Goal: Task Accomplishment & Management: Use online tool/utility

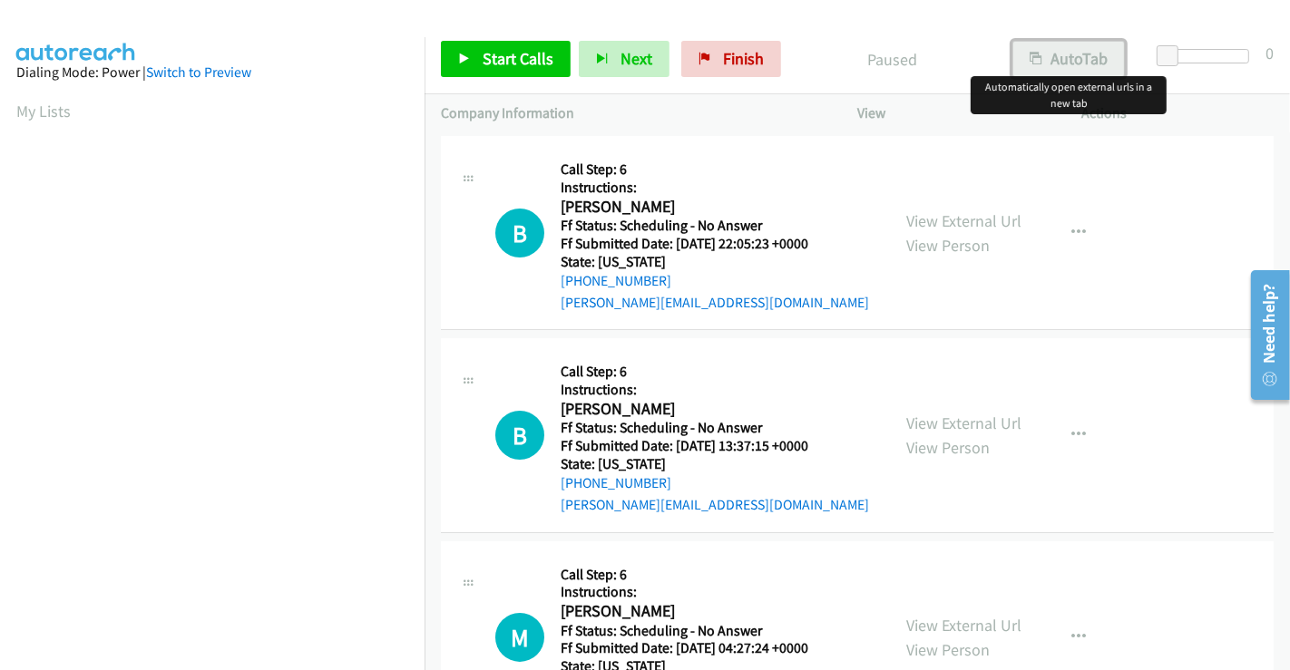
click at [803, 47] on button "AutoTab" at bounding box center [1068, 59] width 112 height 36
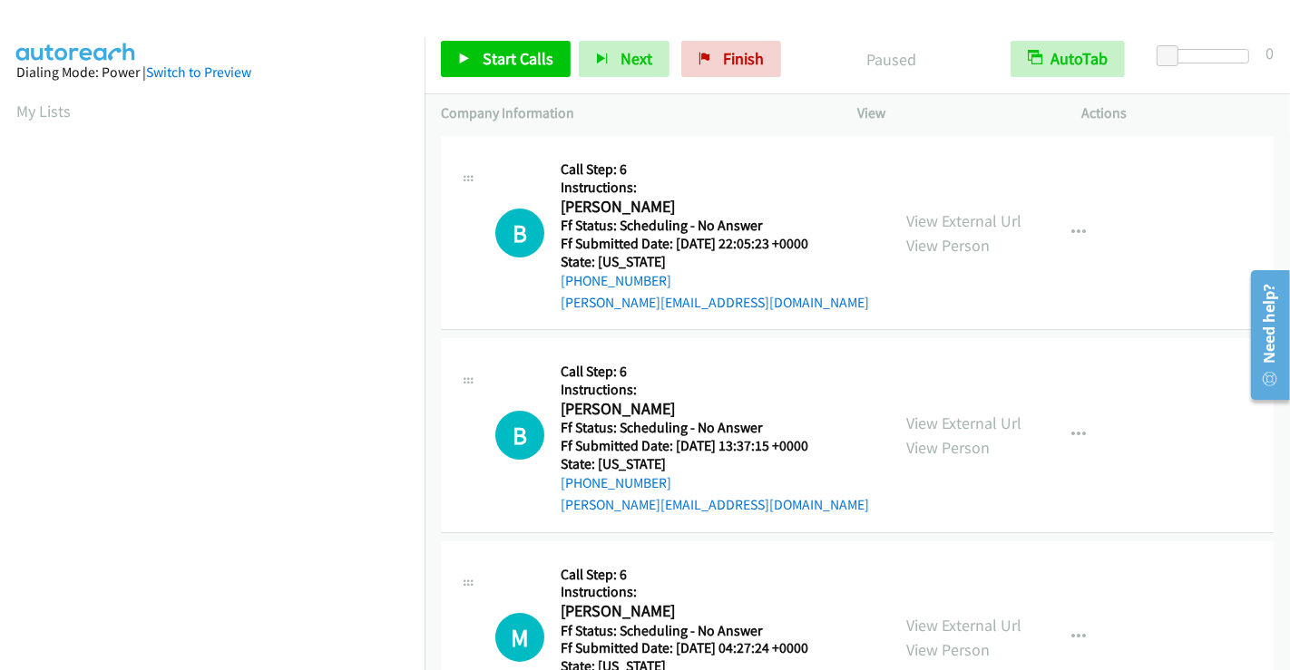
click at [803, 81] on div "Start Calls Pause Next Finish Paused AutoTab AutoTab 0" at bounding box center [857, 59] width 865 height 70
click at [518, 63] on span "Start Calls" at bounding box center [518, 58] width 71 height 21
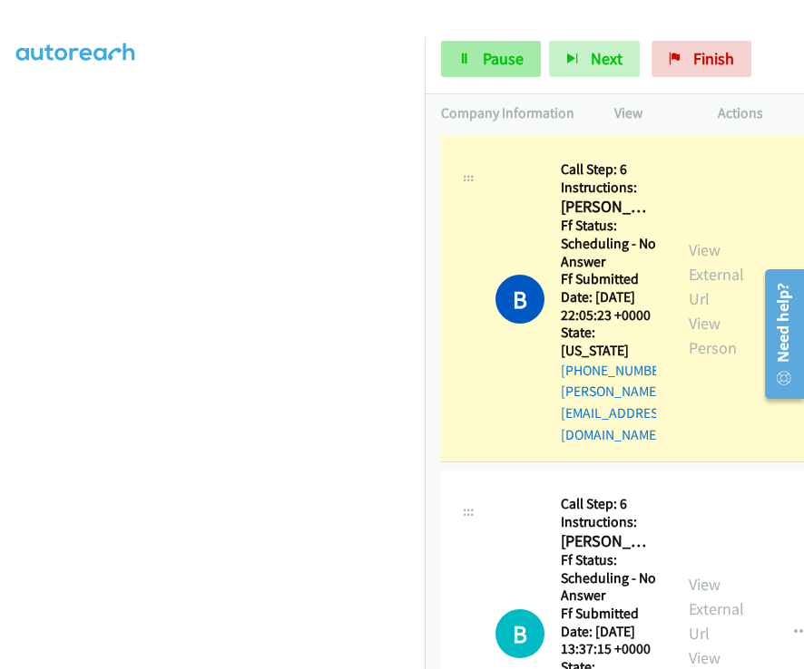
scroll to position [350, 0]
click at [601, 37] on div "Start Calls Pause Next Finish Dialing Barb Antonucci AutoTab AutoTab 0" at bounding box center [614, 59] width 379 height 70
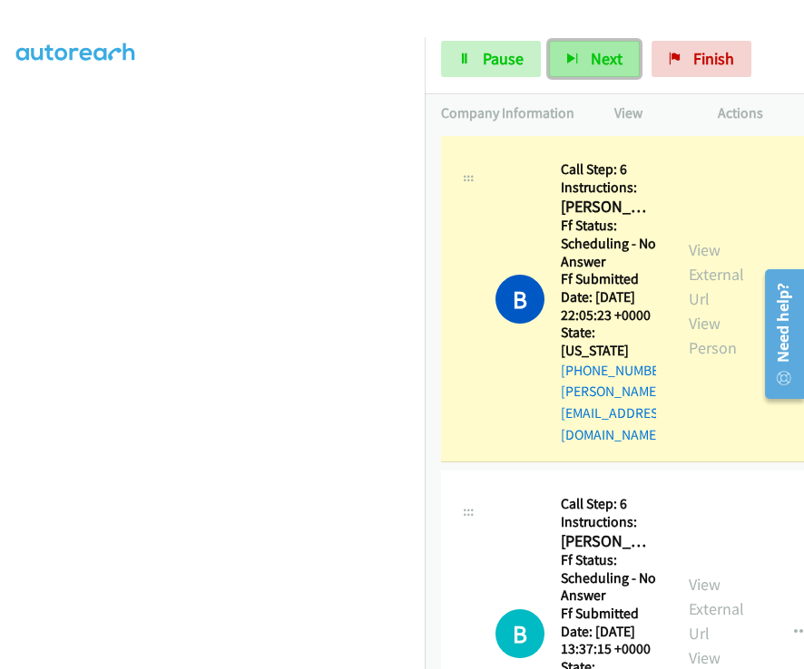
click at [600, 45] on button "Next" at bounding box center [594, 59] width 91 height 36
click at [620, 68] on button "Next" at bounding box center [594, 59] width 91 height 36
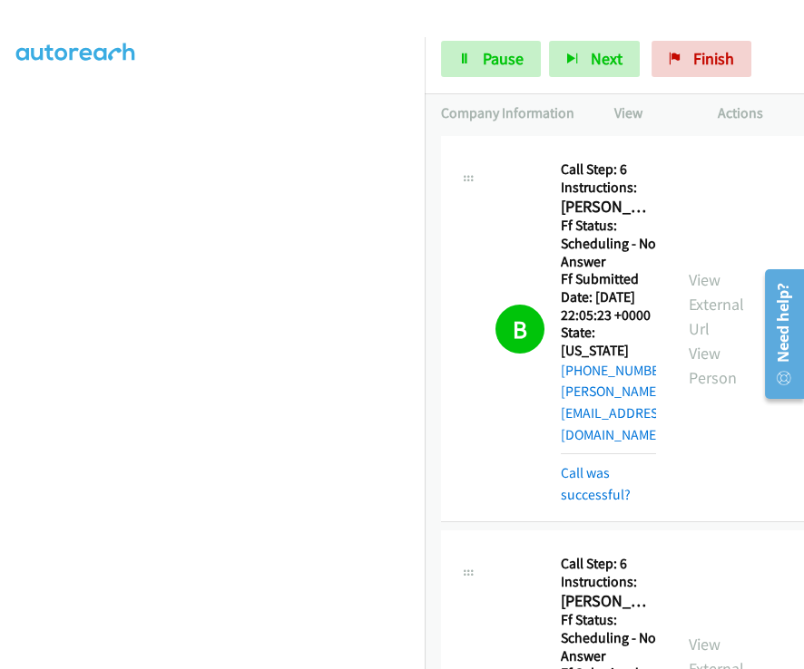
scroll to position [0, 0]
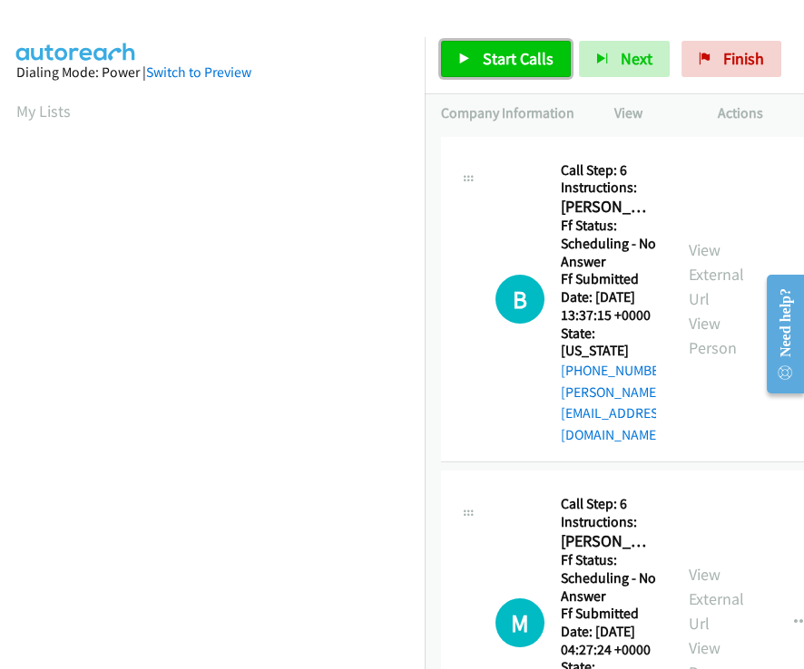
click at [508, 63] on span "Start Calls" at bounding box center [518, 58] width 71 height 21
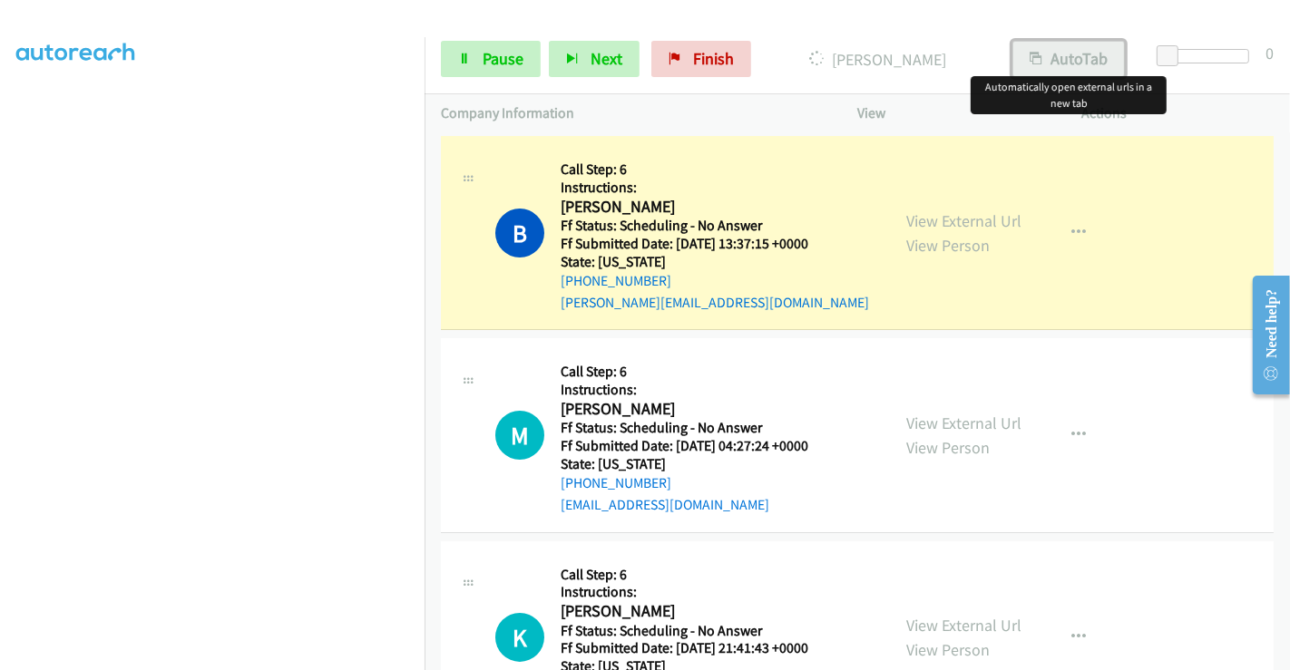
click at [803, 61] on button "AutoTab" at bounding box center [1068, 59] width 112 height 36
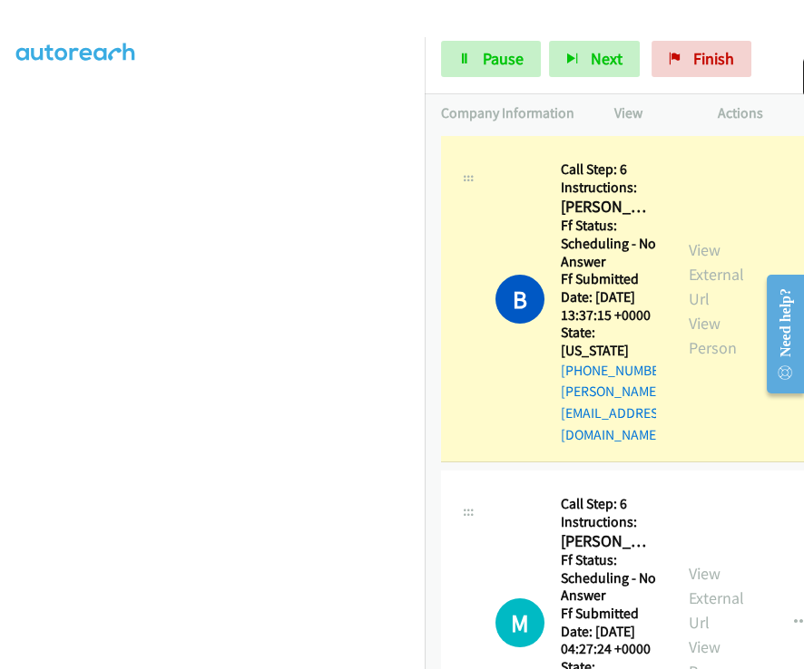
click at [734, 238] on div "View External Url View Person" at bounding box center [715, 299] width 55 height 122
click at [733, 243] on link "View External Url" at bounding box center [715, 274] width 55 height 70
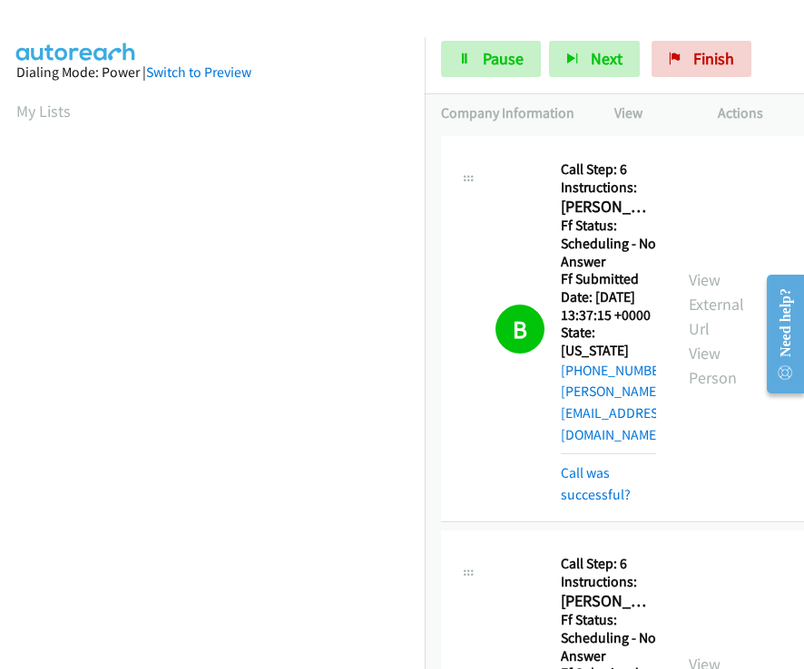
scroll to position [350, 0]
click at [262, 653] on section at bounding box center [212, 239] width 392 height 868
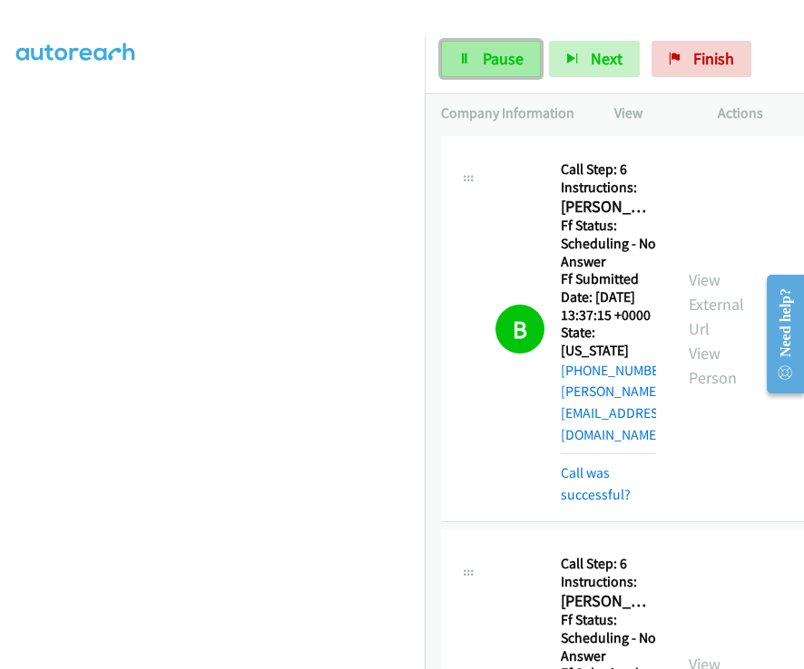
click at [480, 73] on link "Pause" at bounding box center [491, 59] width 100 height 36
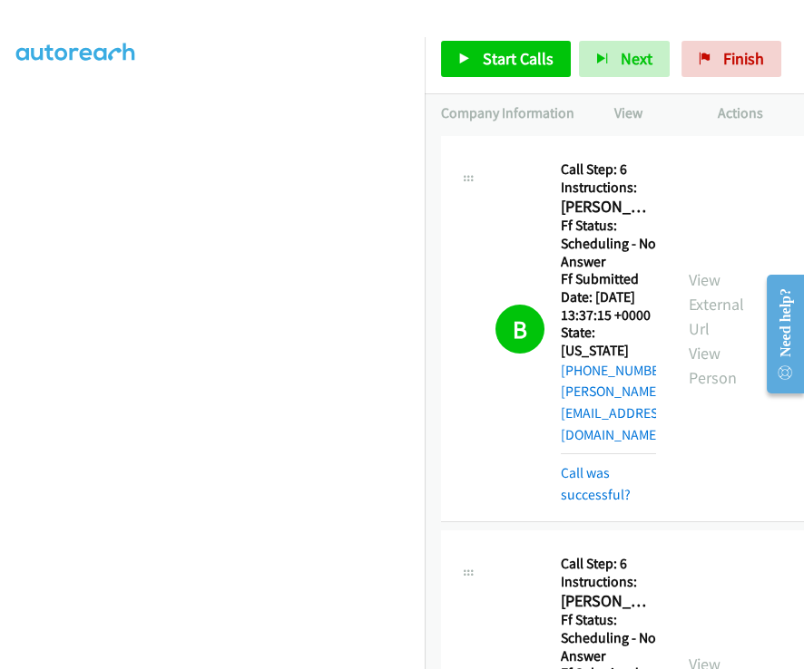
scroll to position [0, 0]
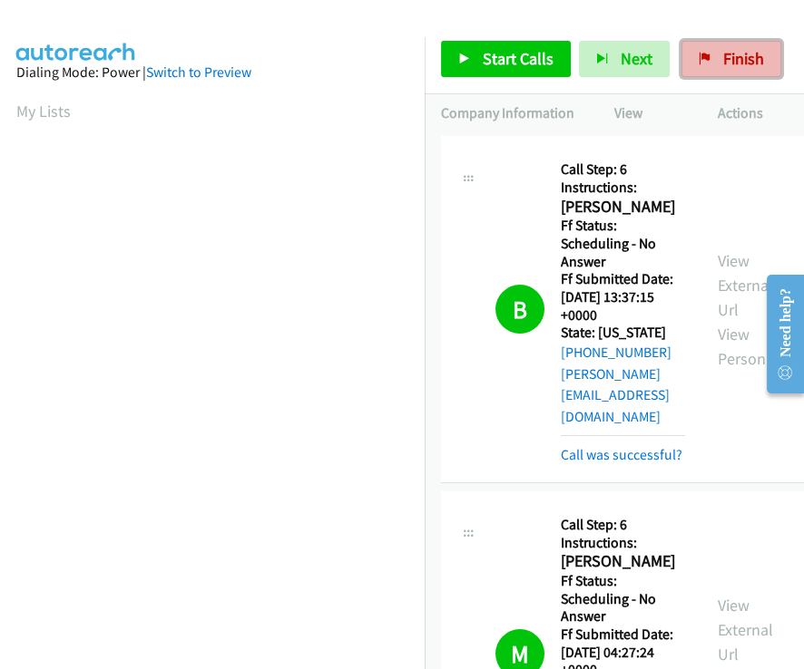
click at [726, 63] on span "Finish" at bounding box center [743, 58] width 41 height 21
